Goal: Task Accomplishment & Management: Manage account settings

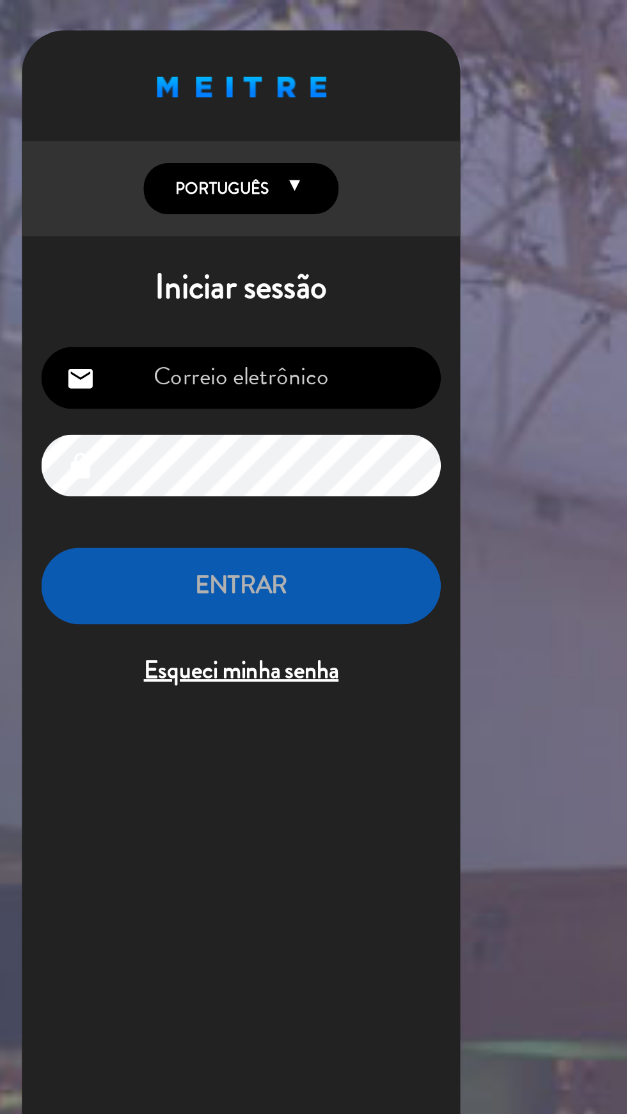
click at [171, 191] on input "email" at bounding box center [131, 198] width 210 height 33
type input "[EMAIL_ADDRESS][DOMAIN_NAME]"
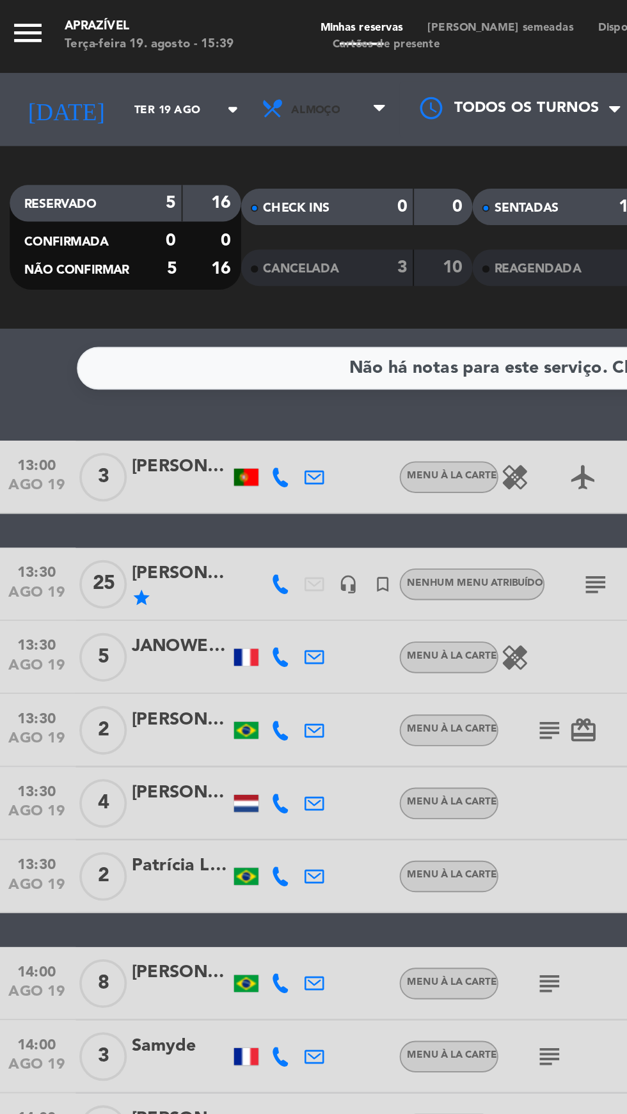
click at [206, 59] on icon at bounding box center [204, 57] width 6 height 10
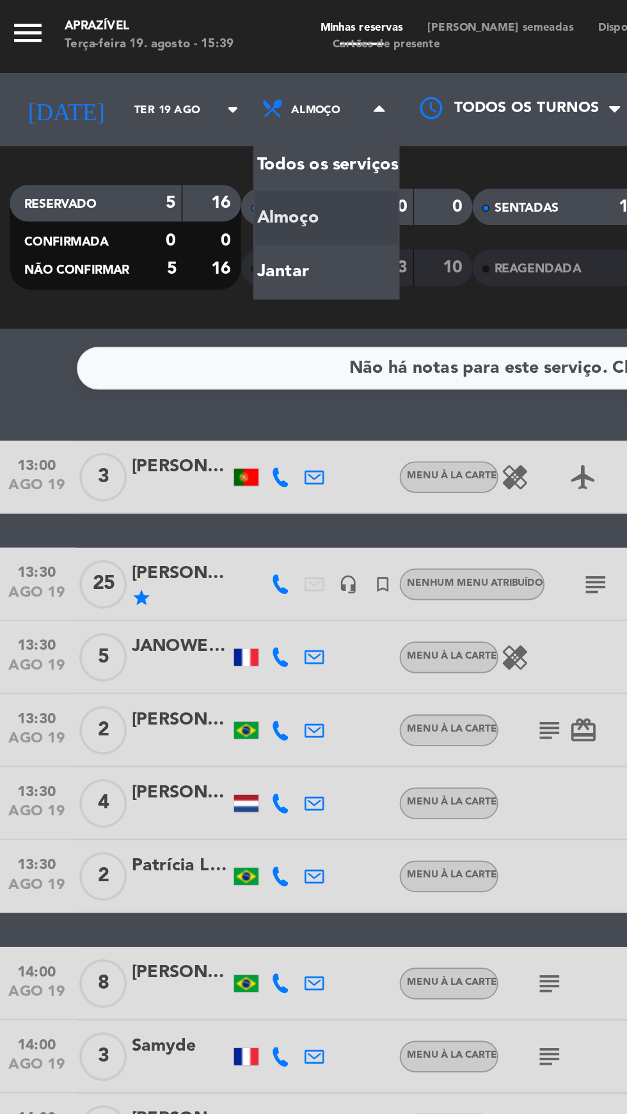
click at [151, 147] on div "menu Aprazível Terça-feira 19. agosto - 15:39 Minhas reservas Mesas semeadas Di…" at bounding box center [313, 86] width 627 height 173
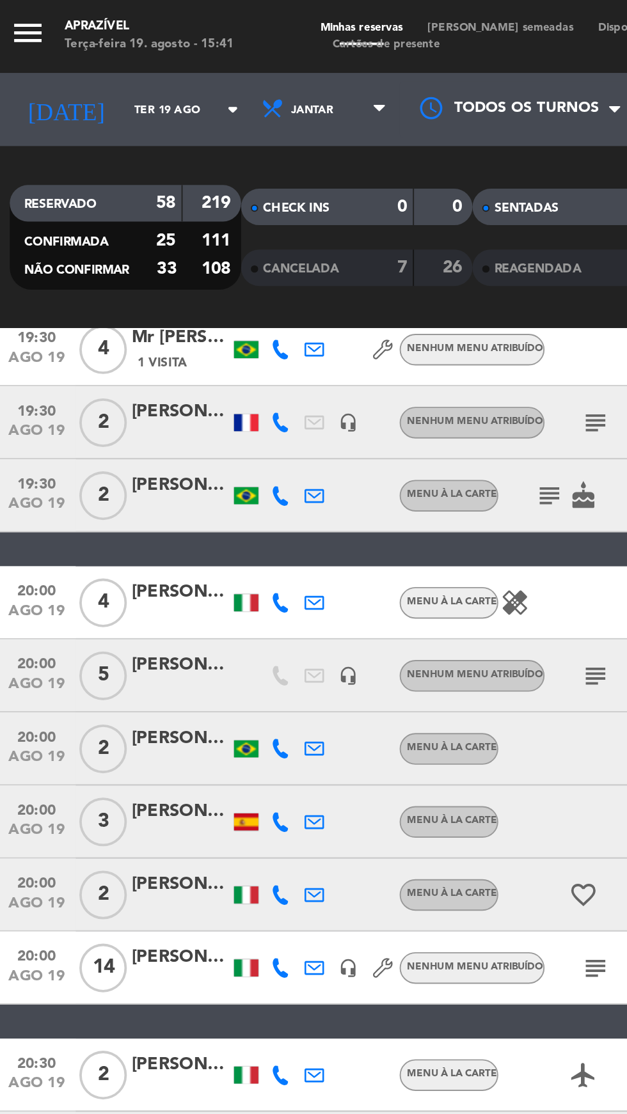
scroll to position [1268, 0]
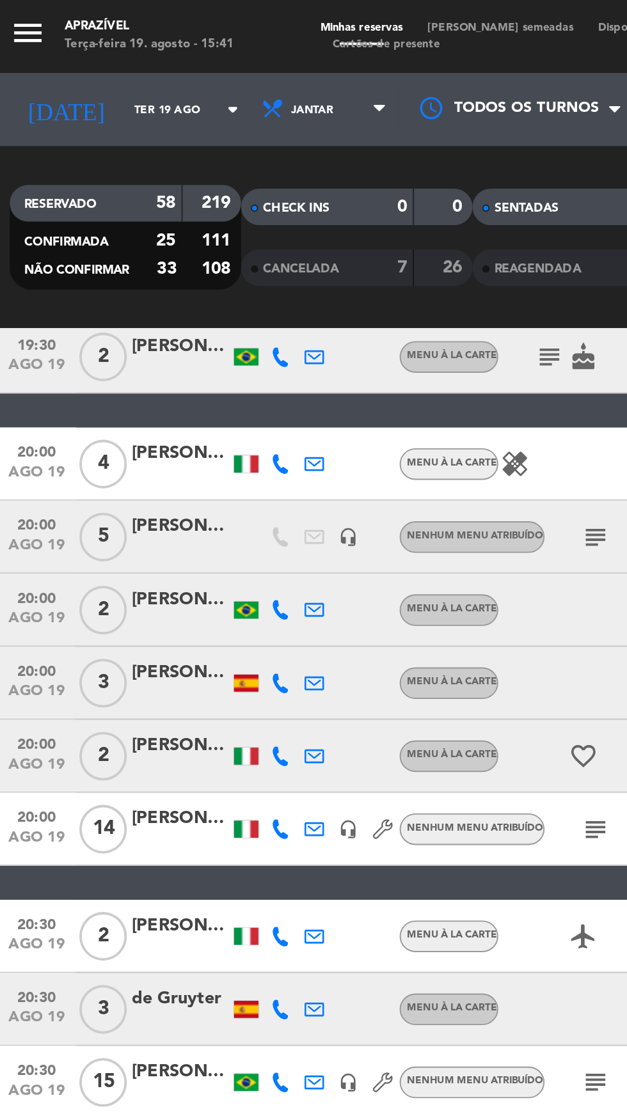
click at [132, 437] on div at bounding box center [133, 435] width 13 height 9
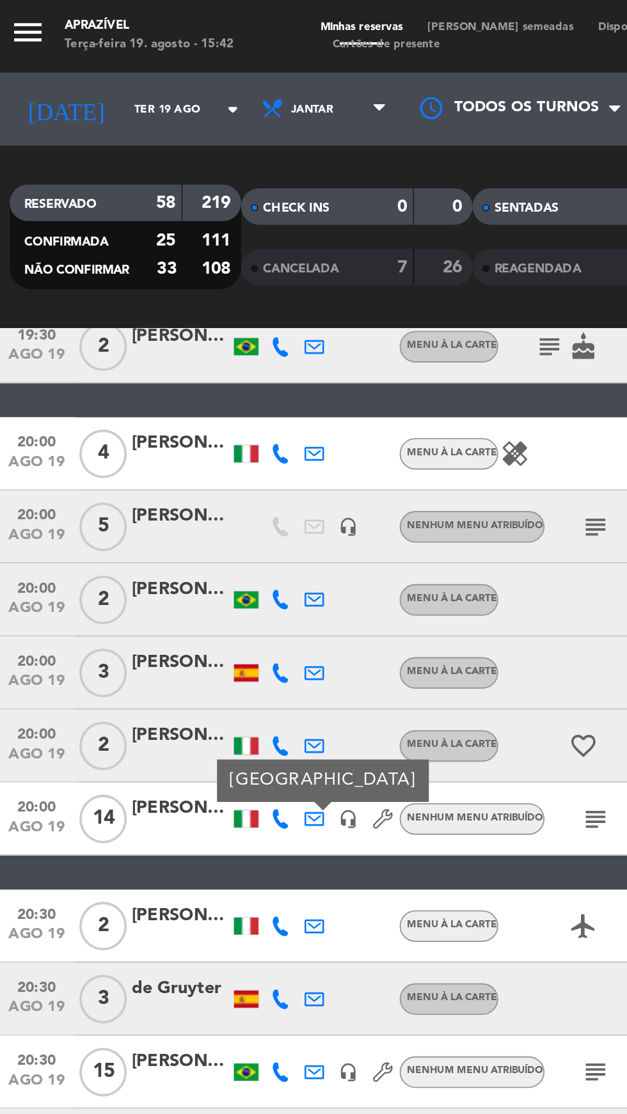
scroll to position [1434, 0]
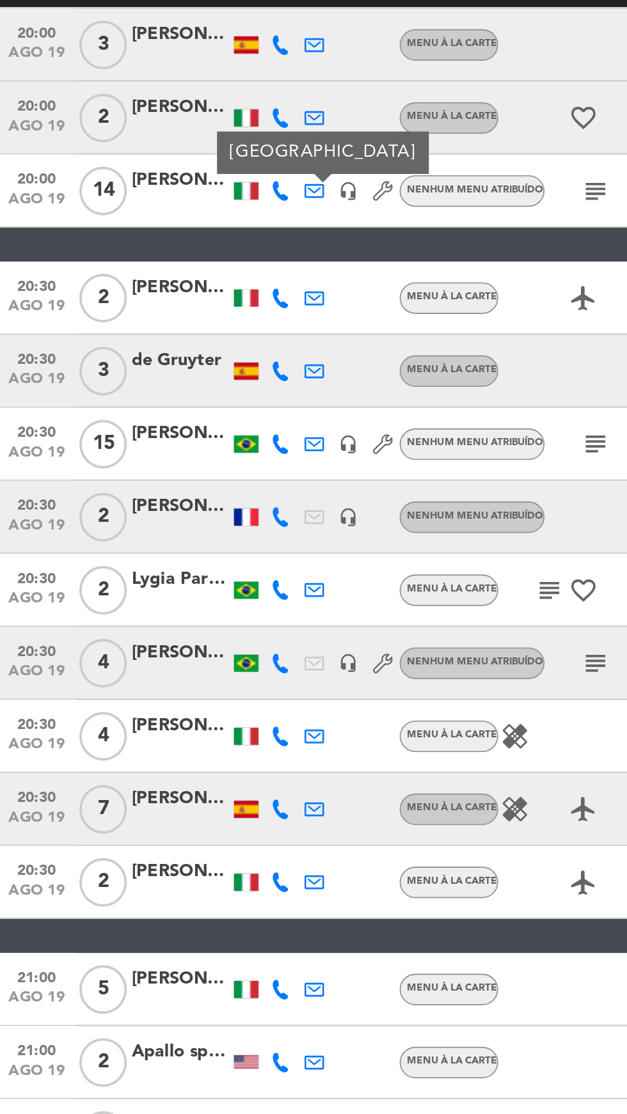
click at [130, 440] on div at bounding box center [133, 440] width 13 height 9
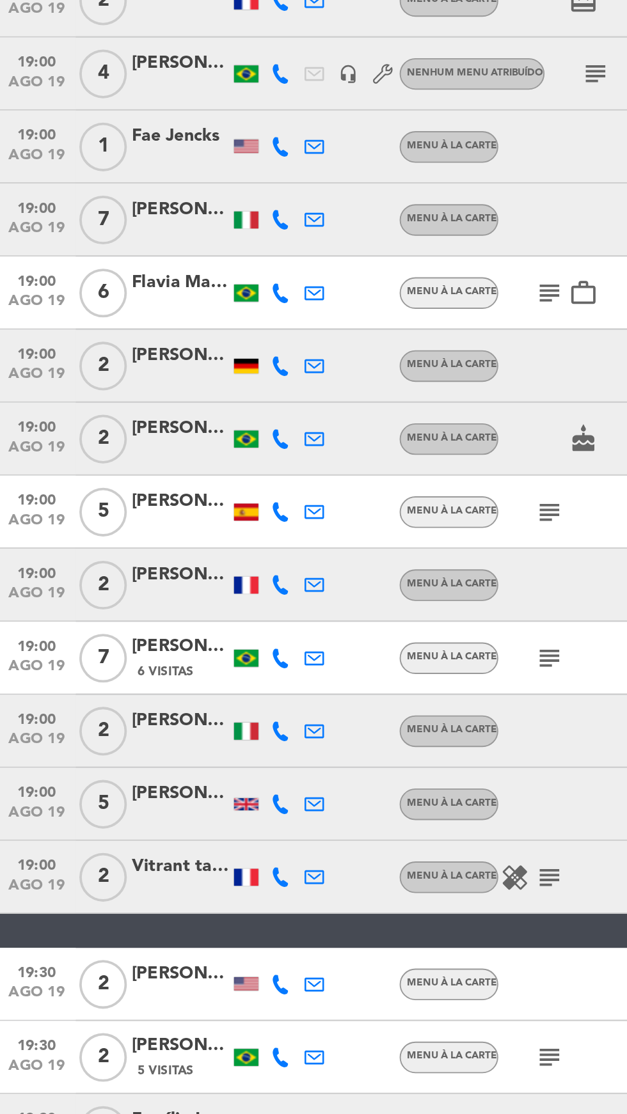
scroll to position [329, 0]
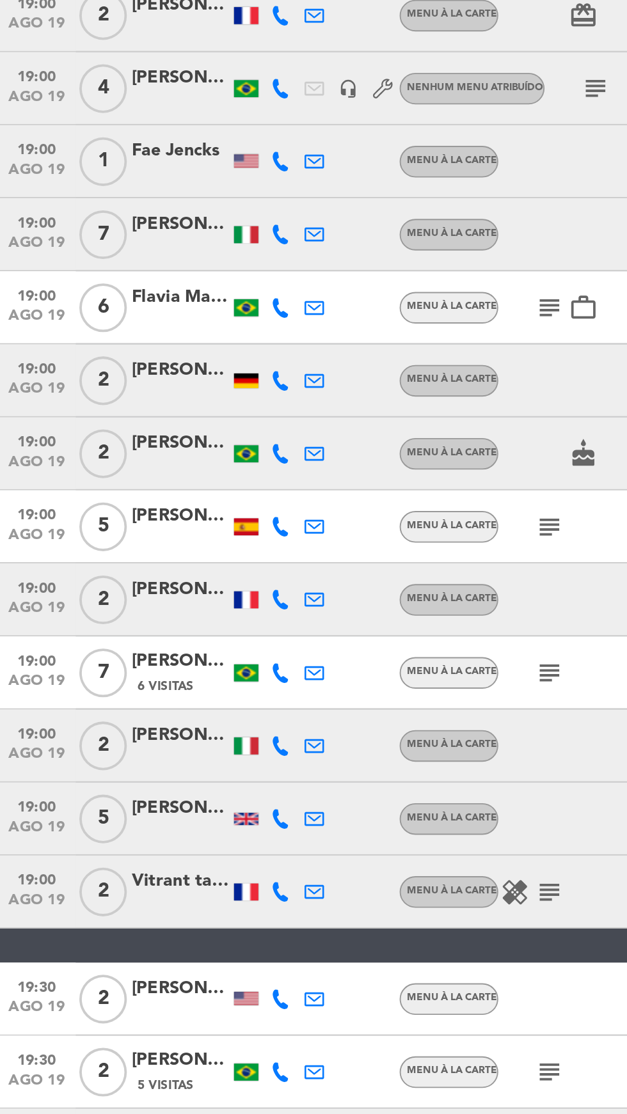
click at [128, 374] on div at bounding box center [134, 380] width 18 height 38
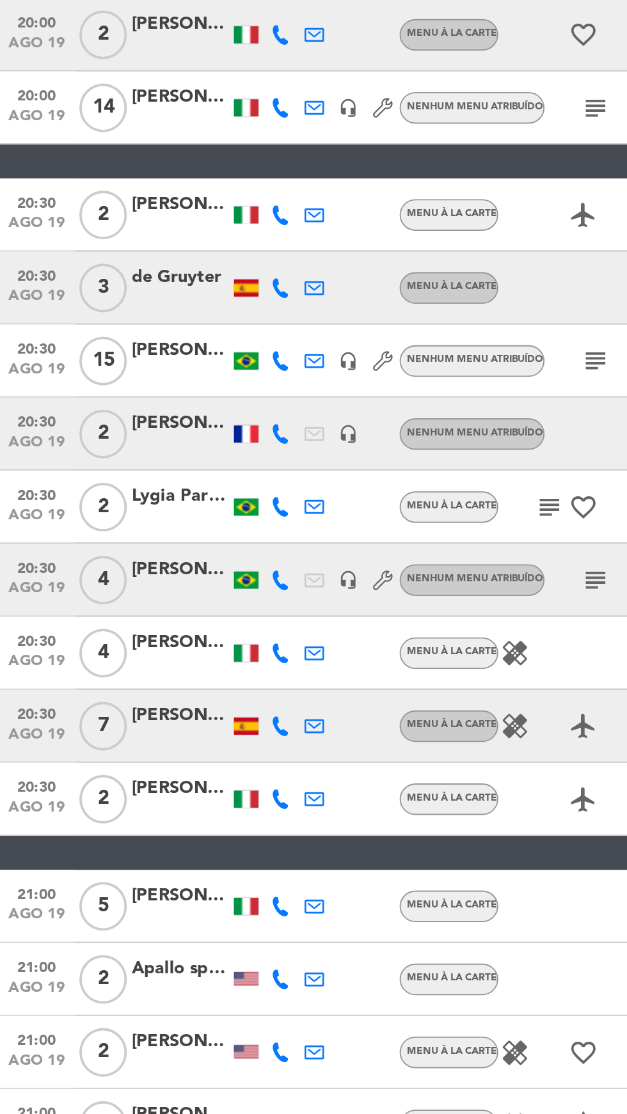
scroll to position [1434, 0]
